Goal: Transaction & Acquisition: Purchase product/service

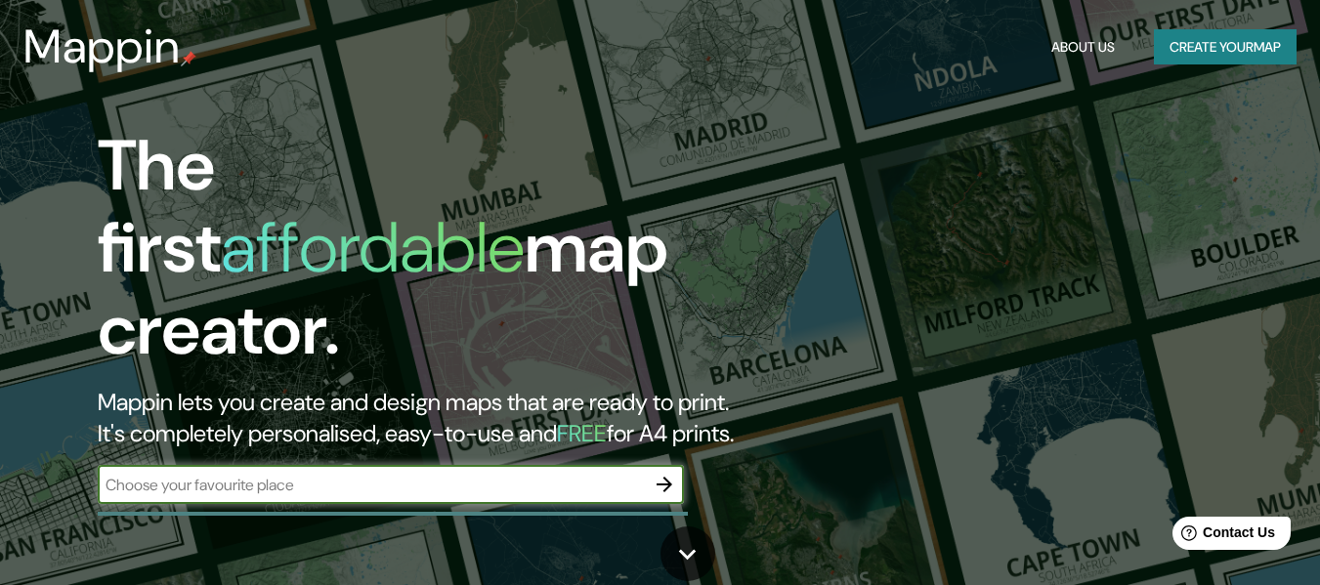
click at [1213, 49] on button "Create your map" at bounding box center [1225, 47] width 143 height 36
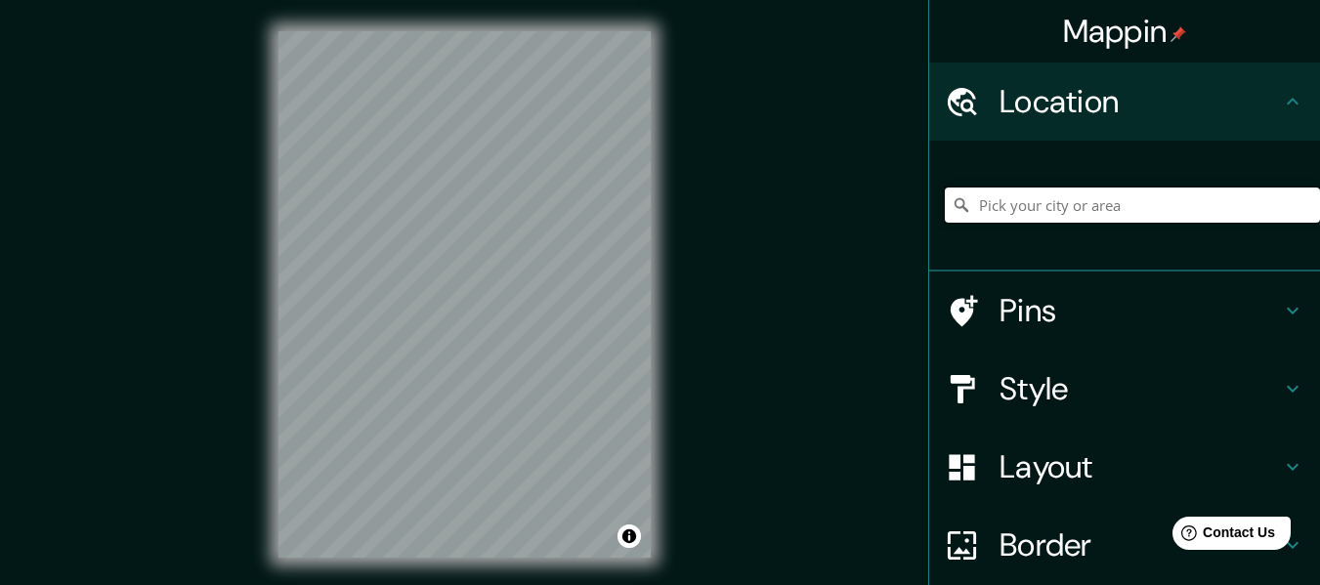
click at [1001, 205] on input "Pick your city or area" at bounding box center [1132, 205] width 375 height 35
click at [711, 339] on div "Mappin Location [GEOGRAPHIC_DATA], [US_STATE], [GEOGRAPHIC_DATA] Pins Style Lay…" at bounding box center [660, 310] width 1320 height 621
click at [1191, 201] on input "[GEOGRAPHIC_DATA], [US_STATE], [GEOGRAPHIC_DATA]" at bounding box center [1132, 205] width 375 height 35
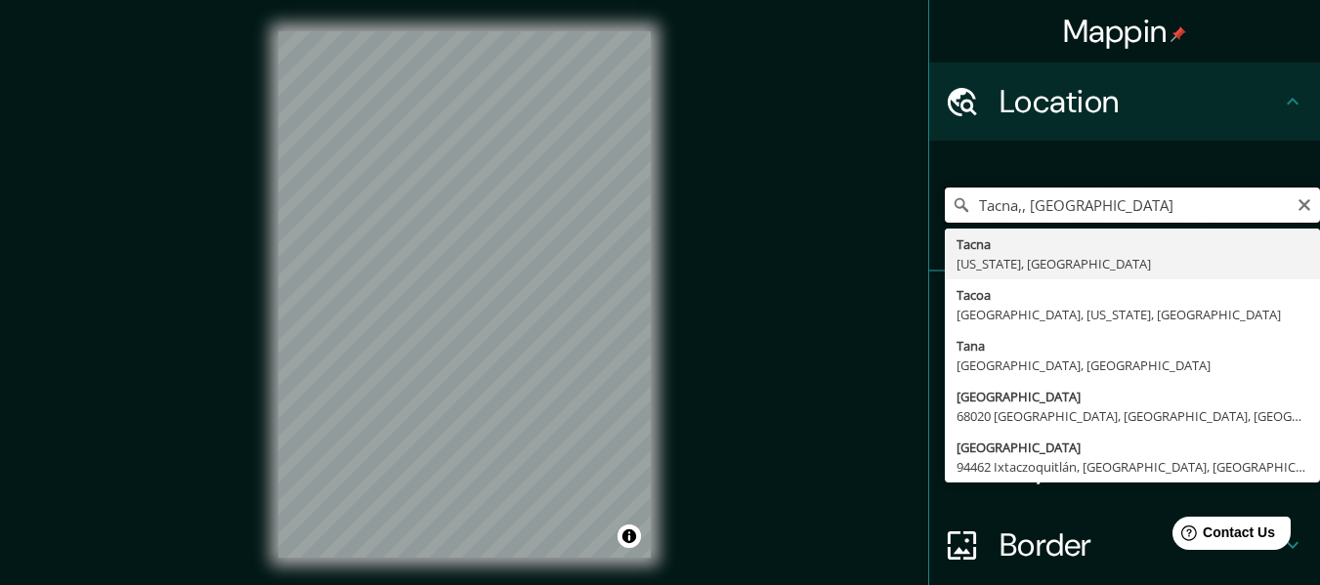
drag, startPoint x: 1088, startPoint y: 207, endPoint x: 1019, endPoint y: 208, distance: 68.4
click at [1019, 208] on input "Tacna,, [GEOGRAPHIC_DATA]" at bounding box center [1132, 205] width 375 height 35
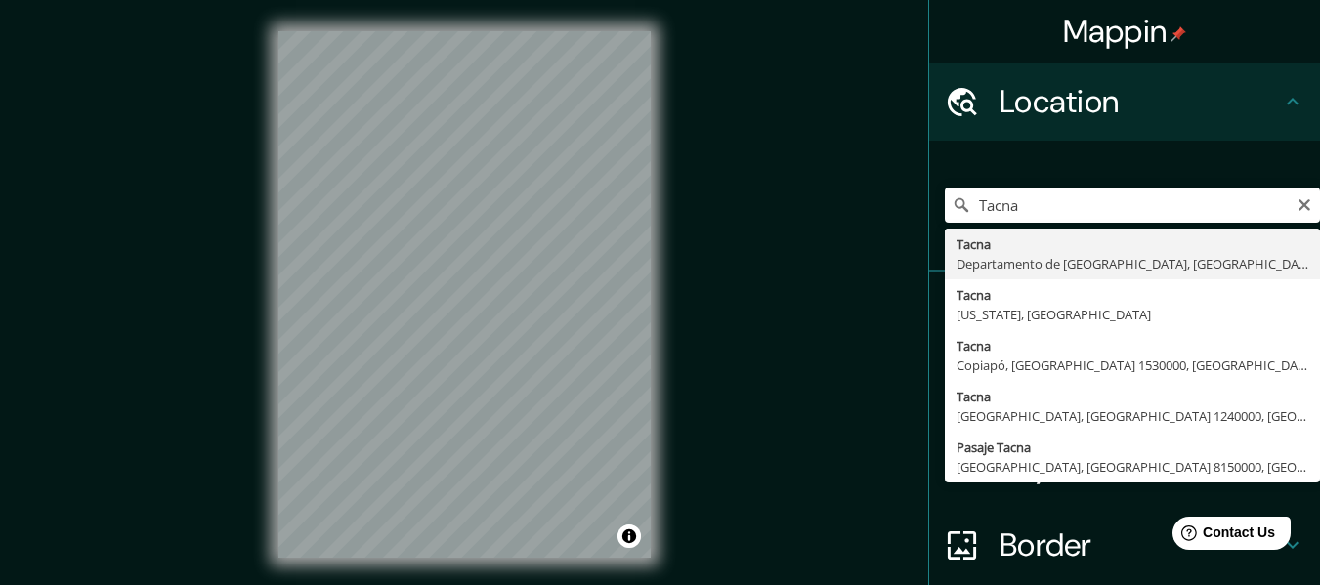
type input "[GEOGRAPHIC_DATA], [GEOGRAPHIC_DATA], [GEOGRAPHIC_DATA]"
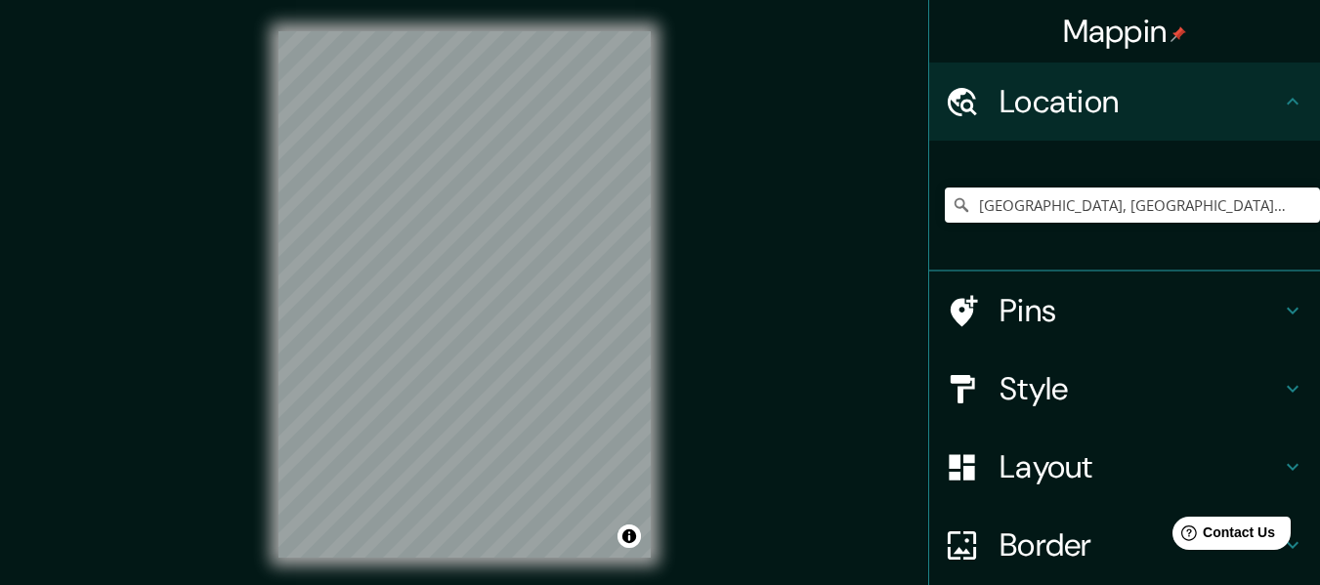
click at [686, 102] on div "Mappin Location [GEOGRAPHIC_DATA], [GEOGRAPHIC_DATA], [GEOGRAPHIC_DATA] Pins St…" at bounding box center [660, 310] width 1320 height 621
